Goal: Browse casually

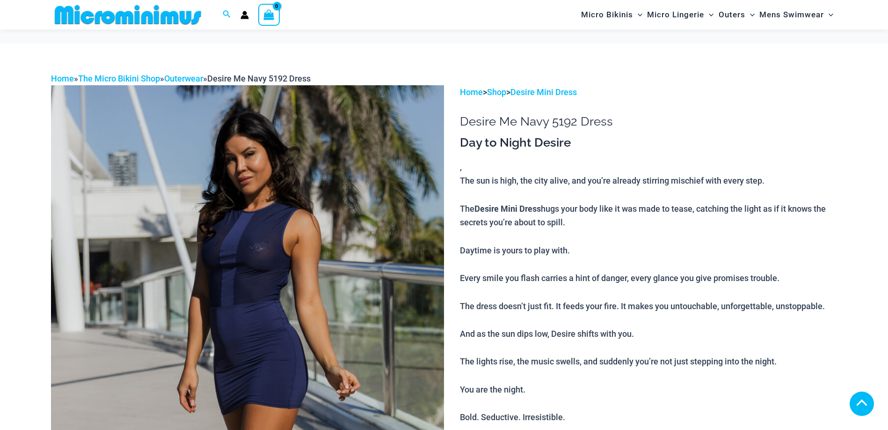
scroll to position [513, 0]
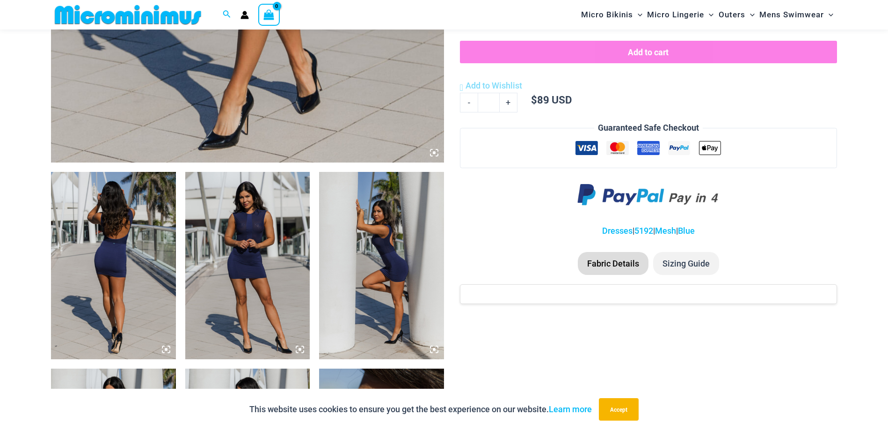
click at [168, 348] on icon at bounding box center [166, 349] width 8 height 8
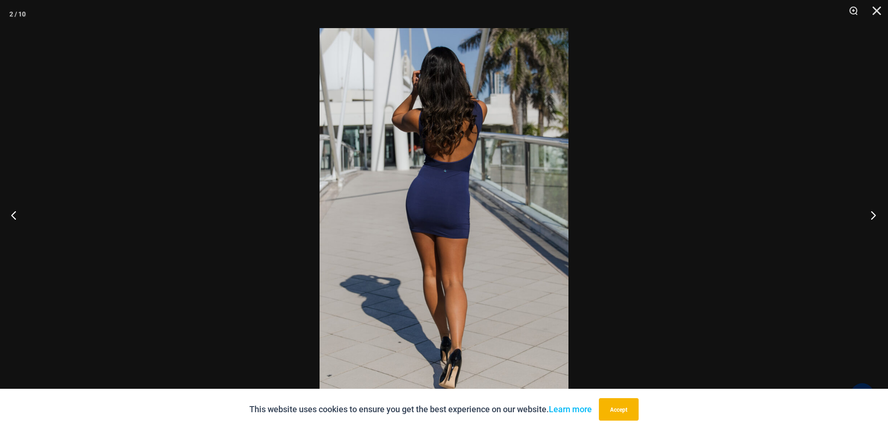
click at [872, 214] on button "Next" at bounding box center [870, 214] width 35 height 47
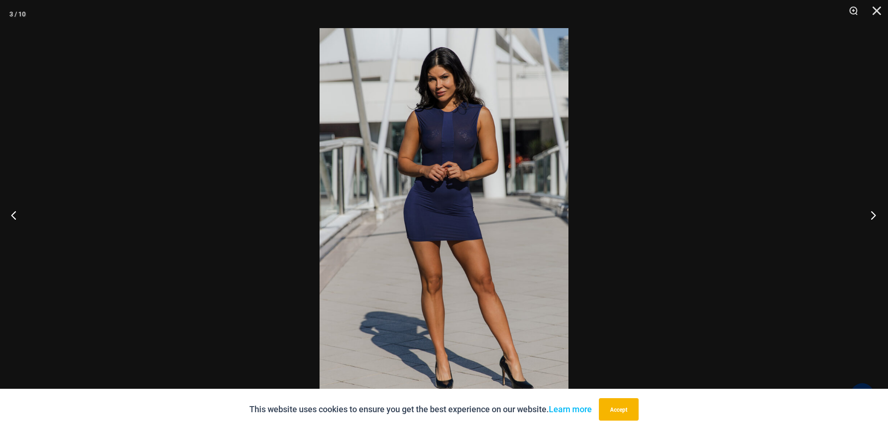
click at [872, 214] on button "Next" at bounding box center [870, 214] width 35 height 47
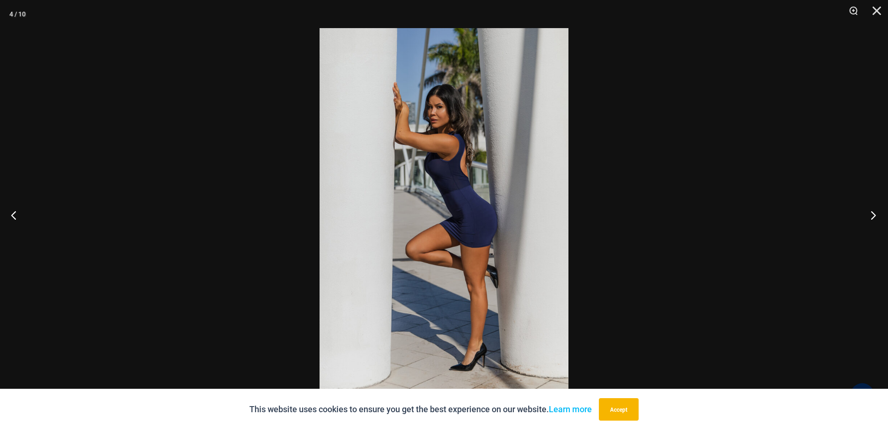
click at [872, 215] on button "Next" at bounding box center [870, 214] width 35 height 47
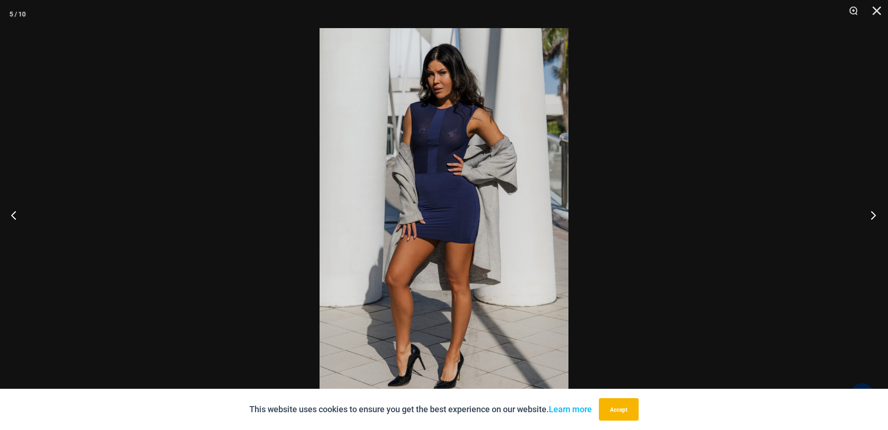
click at [872, 215] on button "Next" at bounding box center [870, 214] width 35 height 47
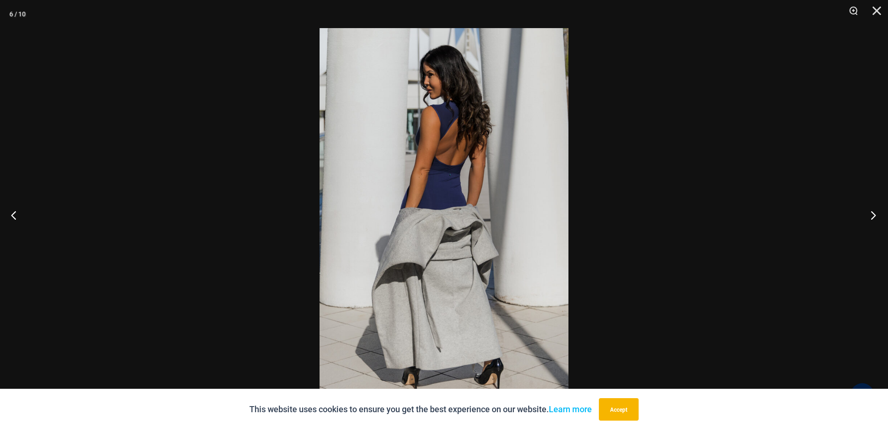
click at [872, 215] on button "Next" at bounding box center [870, 214] width 35 height 47
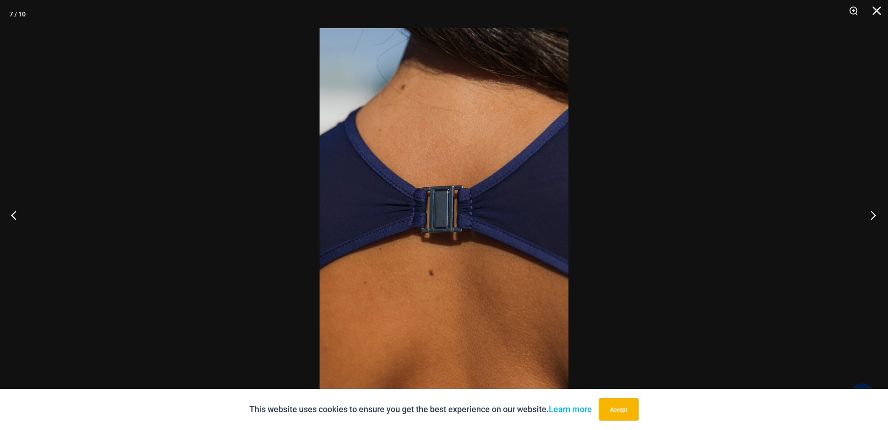
click at [872, 215] on button "Next" at bounding box center [870, 214] width 35 height 47
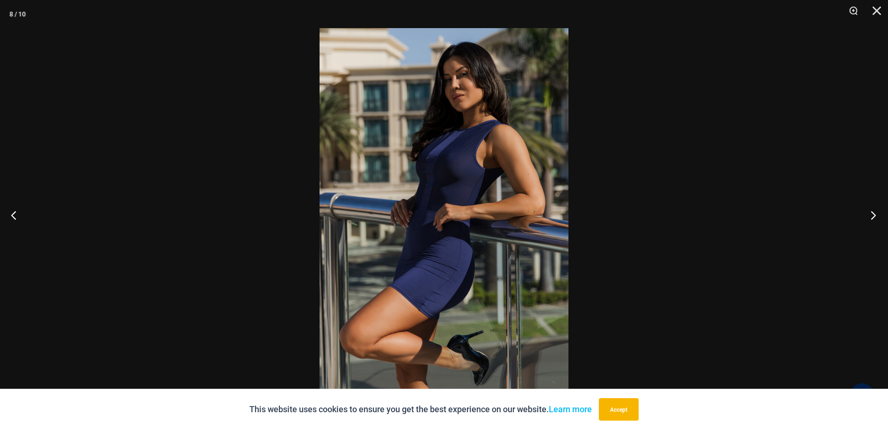
click at [872, 215] on button "Next" at bounding box center [870, 214] width 35 height 47
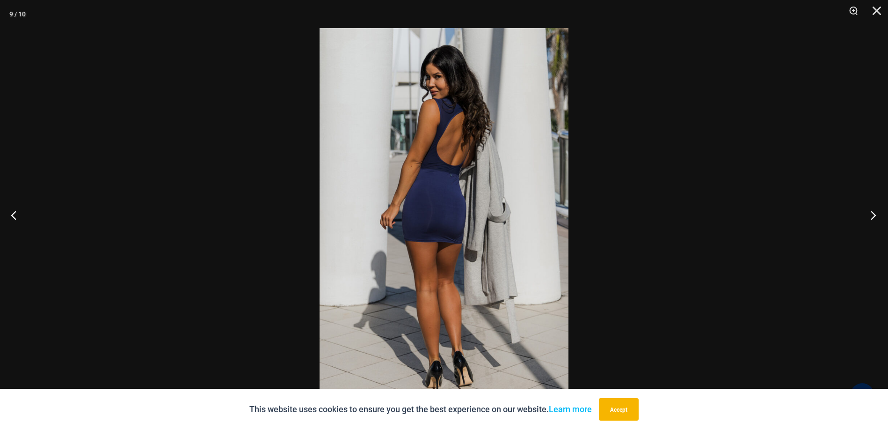
click at [872, 215] on button "Next" at bounding box center [870, 214] width 35 height 47
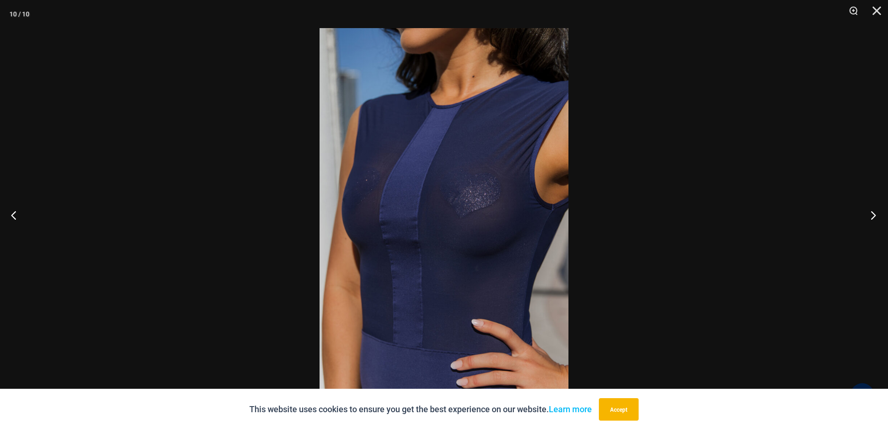
click at [872, 215] on button "Next" at bounding box center [870, 214] width 35 height 47
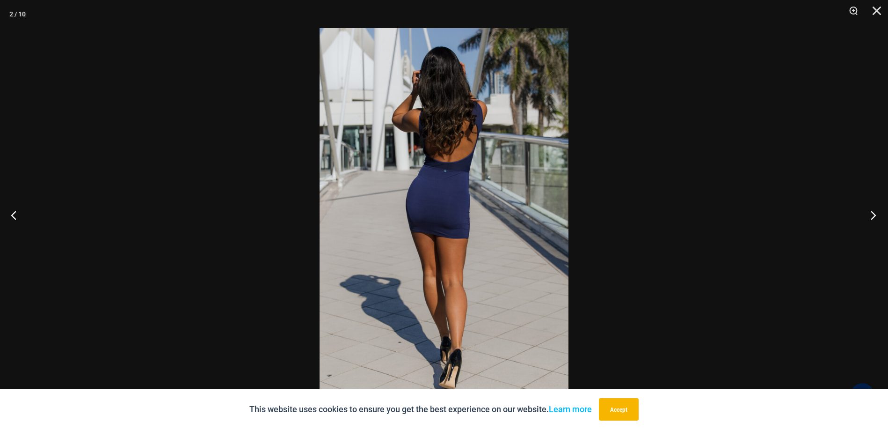
click at [872, 215] on button "Next" at bounding box center [870, 214] width 35 height 47
click at [871, 216] on button "Next" at bounding box center [870, 214] width 35 height 47
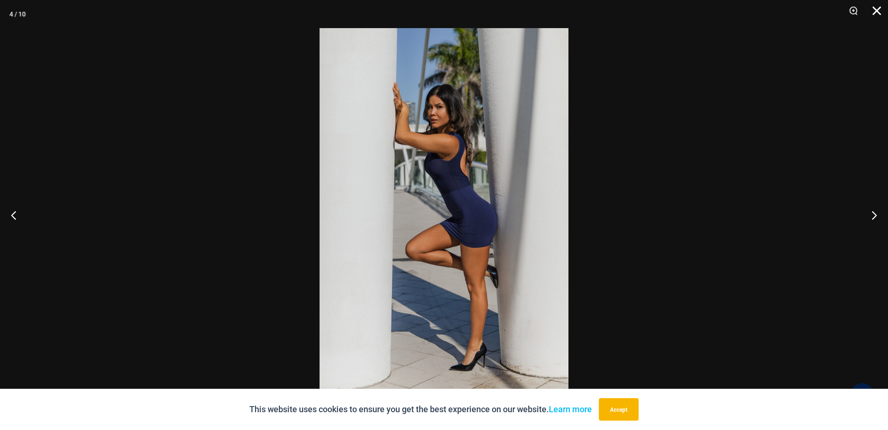
click at [872, 10] on button "Close" at bounding box center [873, 14] width 23 height 28
